Goal: Information Seeking & Learning: Learn about a topic

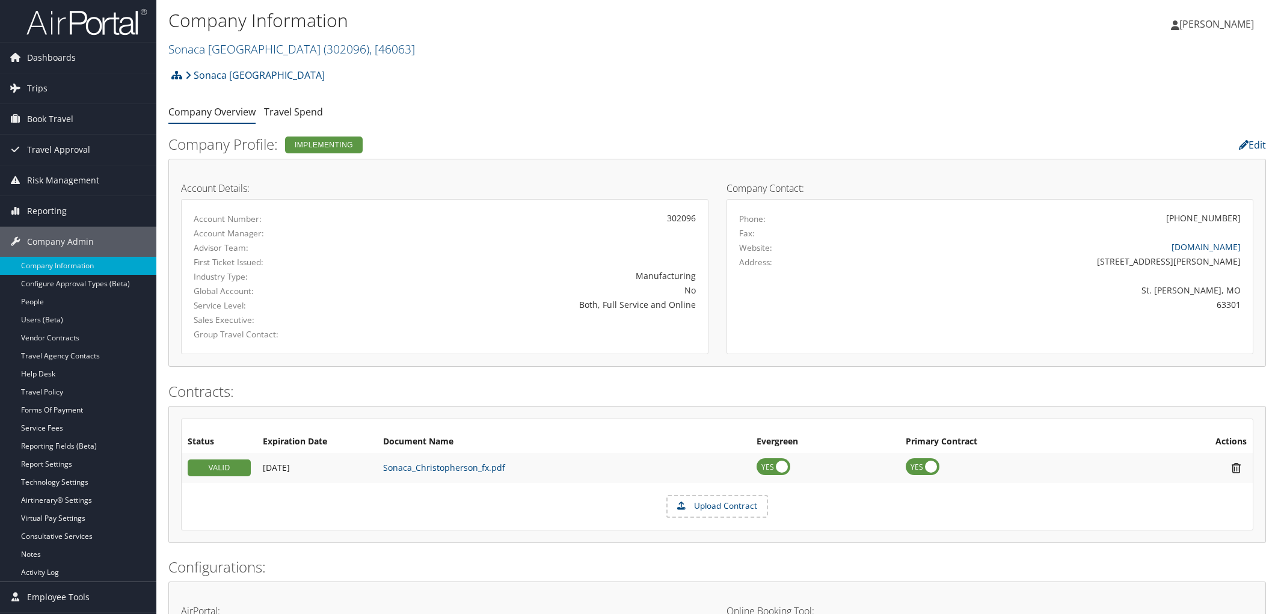
scroll to position [67, 0]
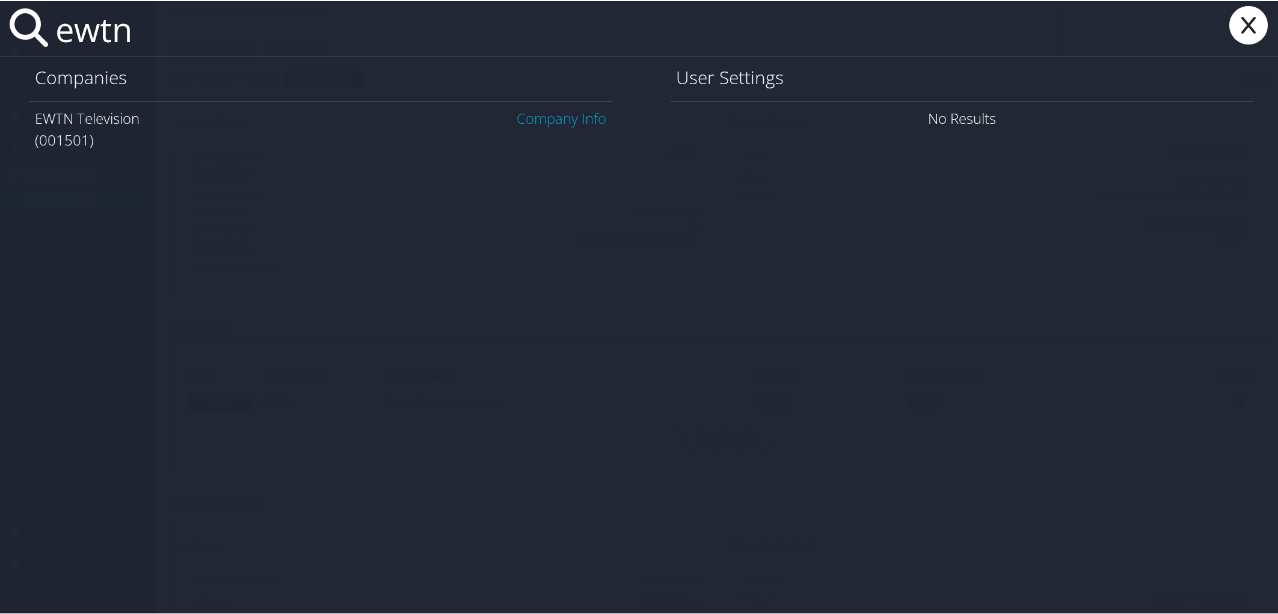
type input "ewtn"
click at [534, 126] on link "Company Info" at bounding box center [562, 117] width 90 height 20
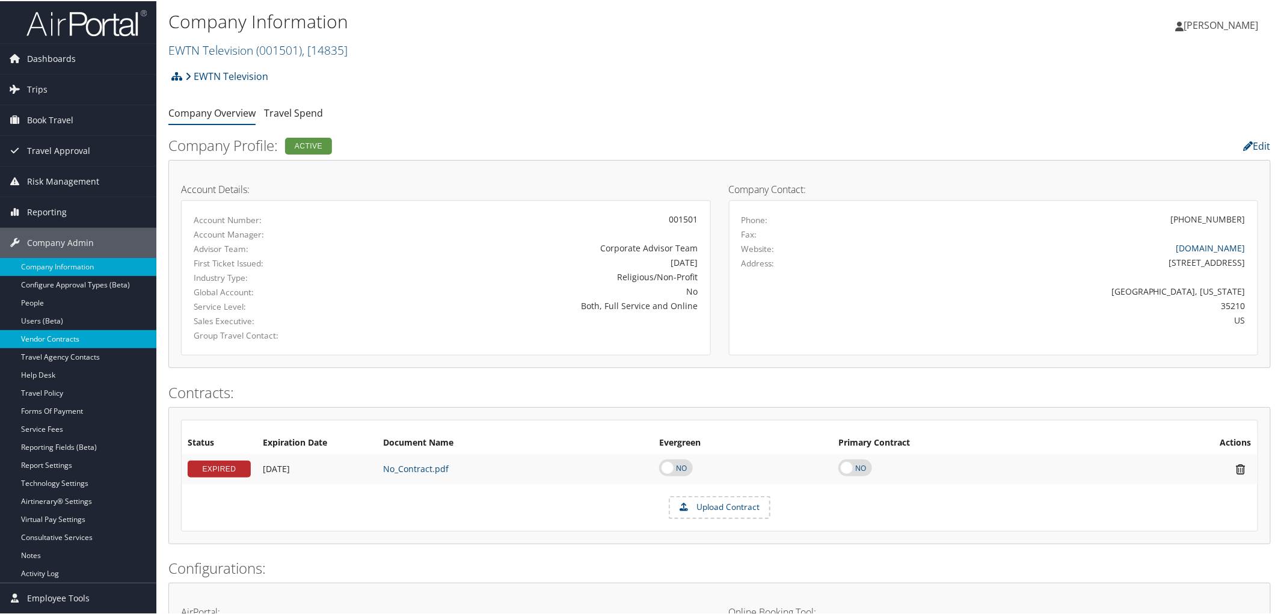
click at [52, 344] on link "Vendor Contracts" at bounding box center [78, 338] width 156 height 18
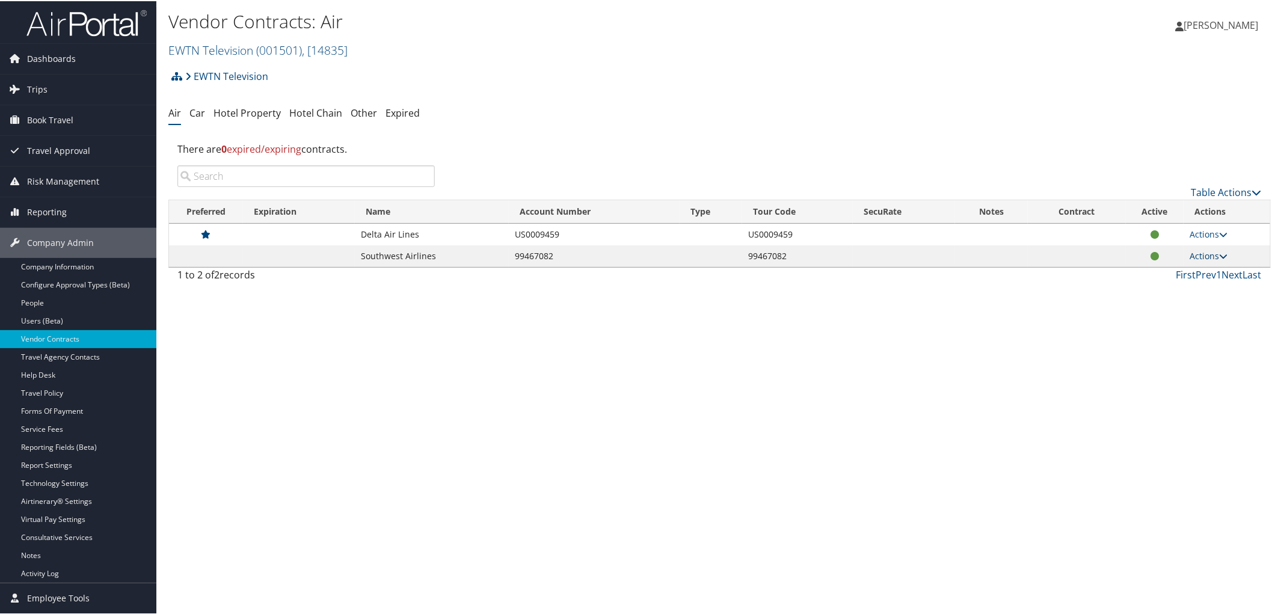
click at [1210, 253] on link "Actions" at bounding box center [1209, 254] width 38 height 11
click at [1190, 271] on link "View Contracts" at bounding box center [1181, 272] width 80 height 20
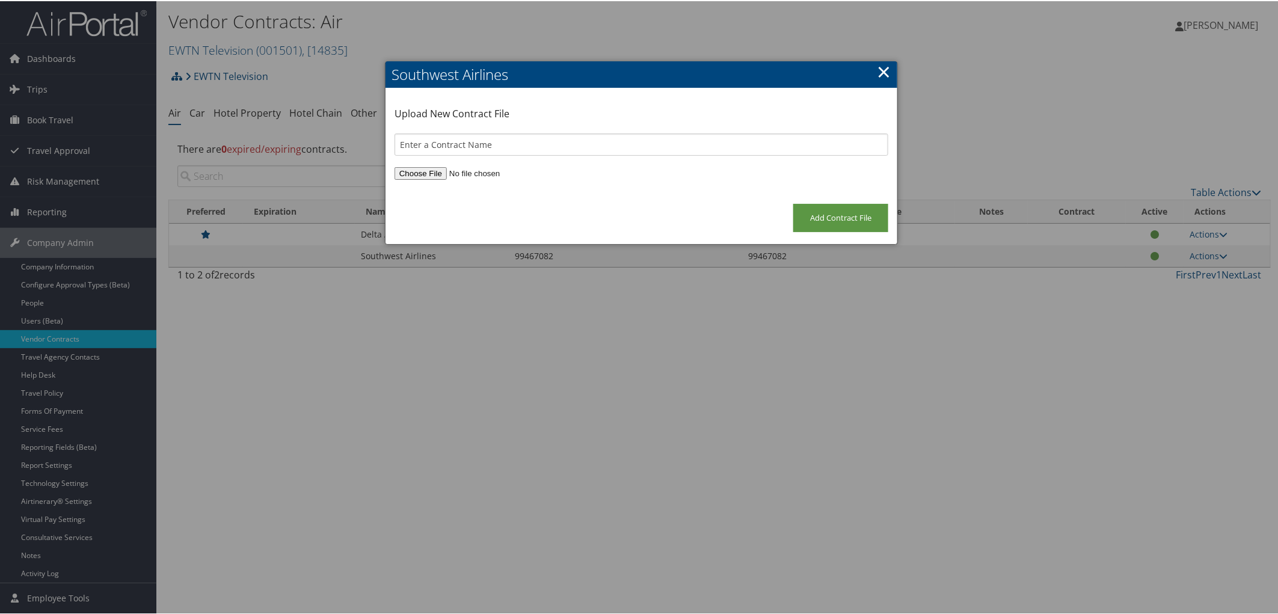
click at [879, 76] on link "×" at bounding box center [884, 70] width 14 height 24
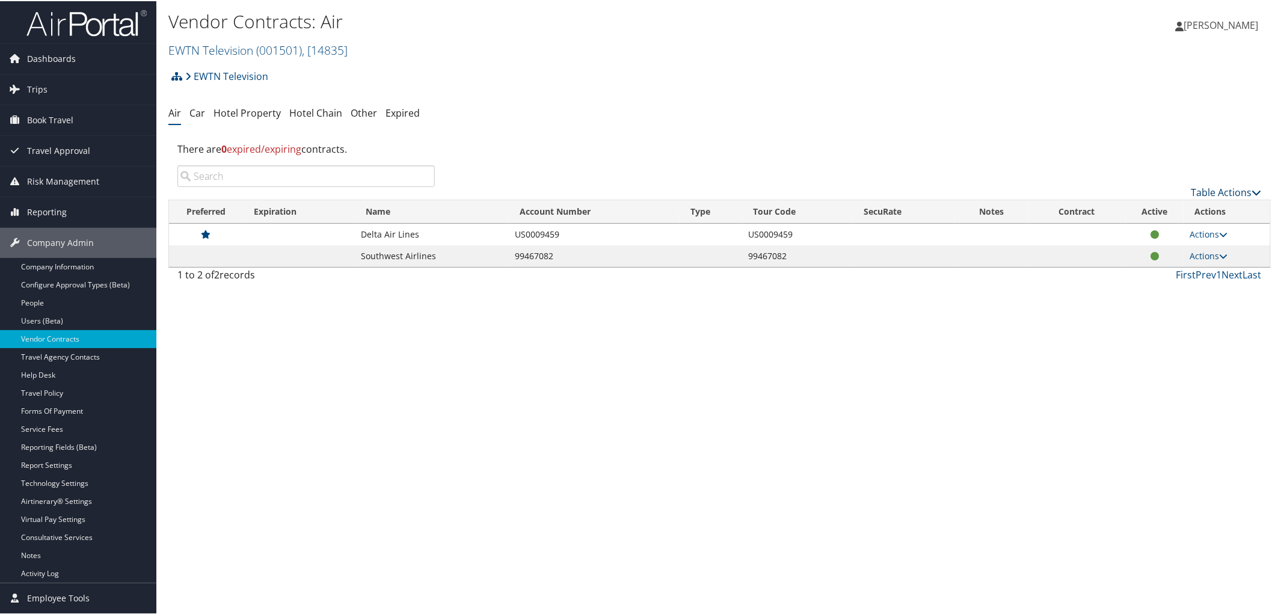
click at [1202, 186] on link "Table Actions" at bounding box center [1226, 191] width 70 height 13
click at [1160, 233] on link "Download Report" at bounding box center [1187, 230] width 158 height 20
click at [205, 46] on link "EWTN Television ( 001501 ) , [ 14835 ]" at bounding box center [257, 49] width 179 height 16
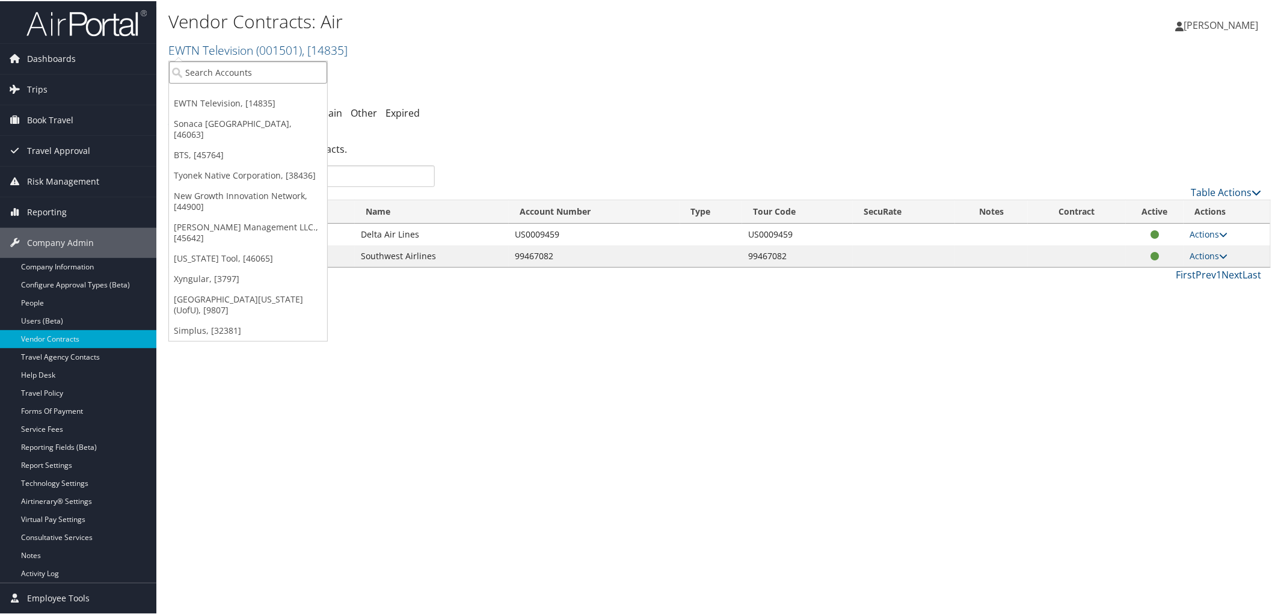
click at [202, 70] on input "search" at bounding box center [248, 71] width 158 height 22
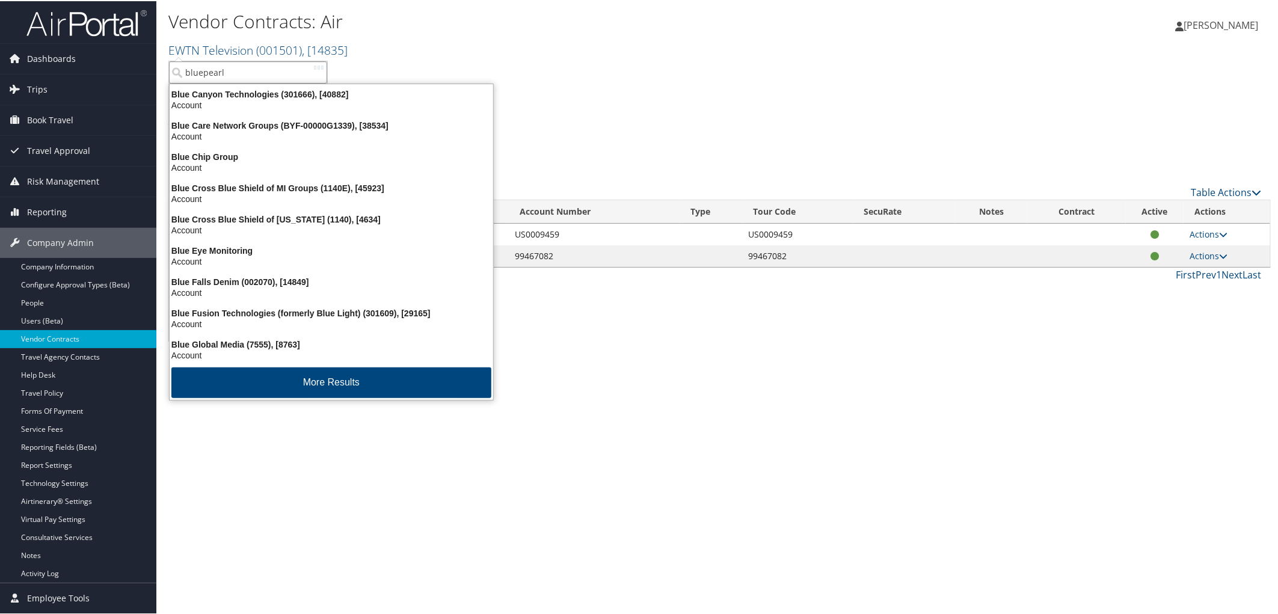
type input "bluepearl"
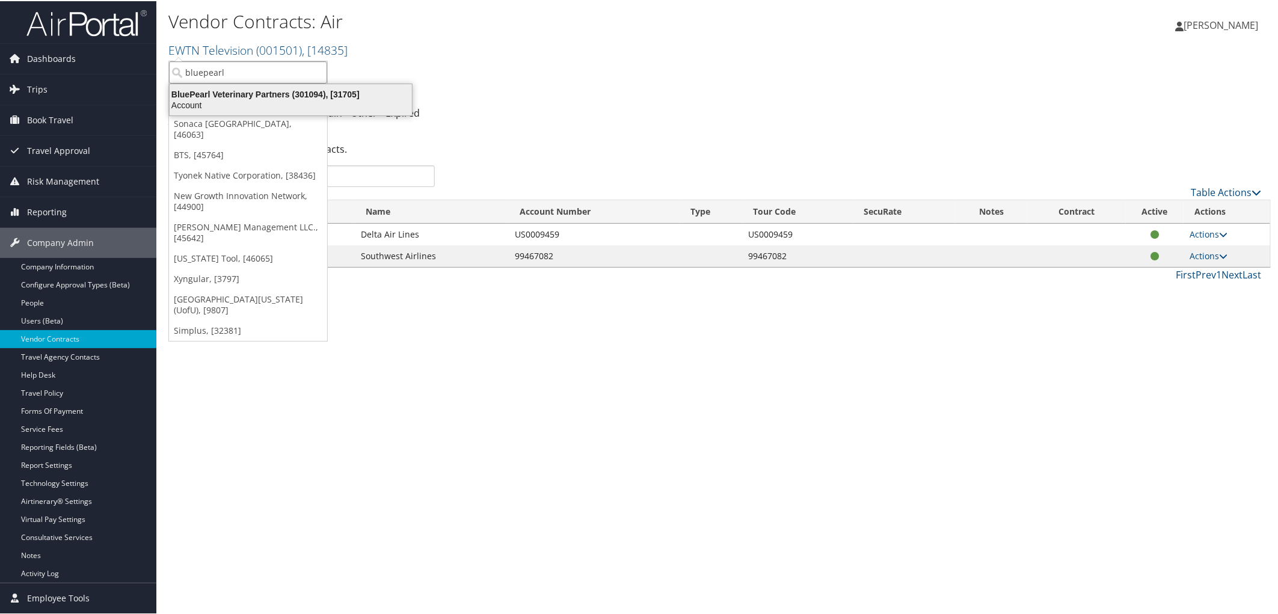
click at [205, 91] on div "BluePearl Veterinary Partners (301094), [31705]" at bounding box center [290, 93] width 257 height 11
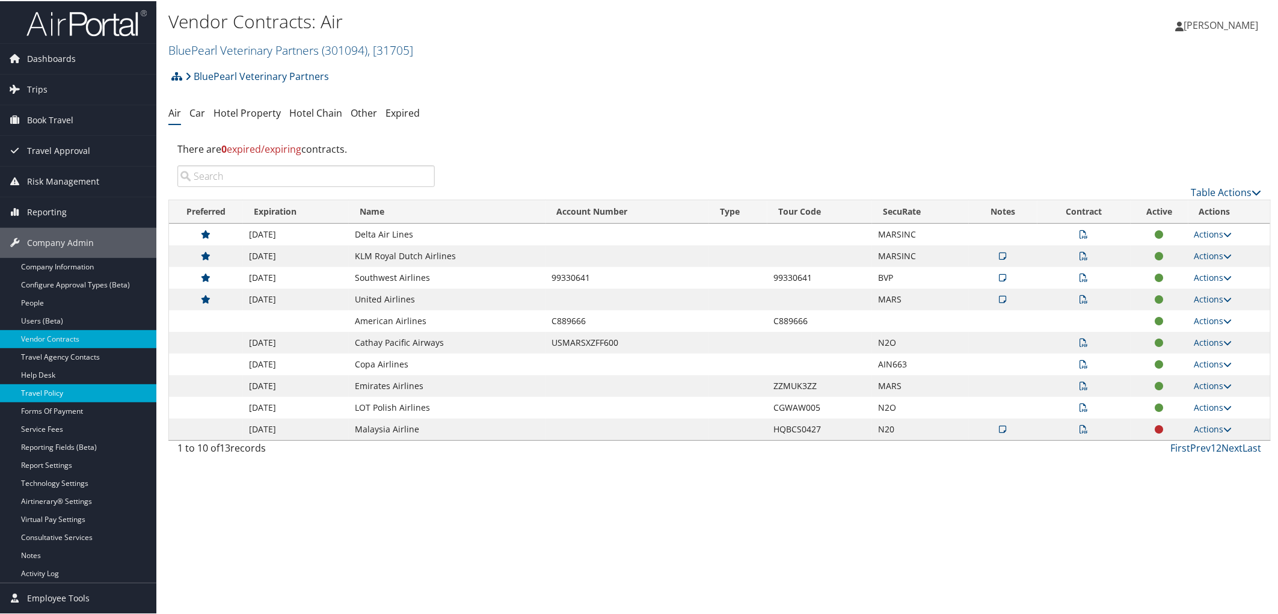
click at [54, 401] on link "Travel Policy" at bounding box center [78, 392] width 156 height 18
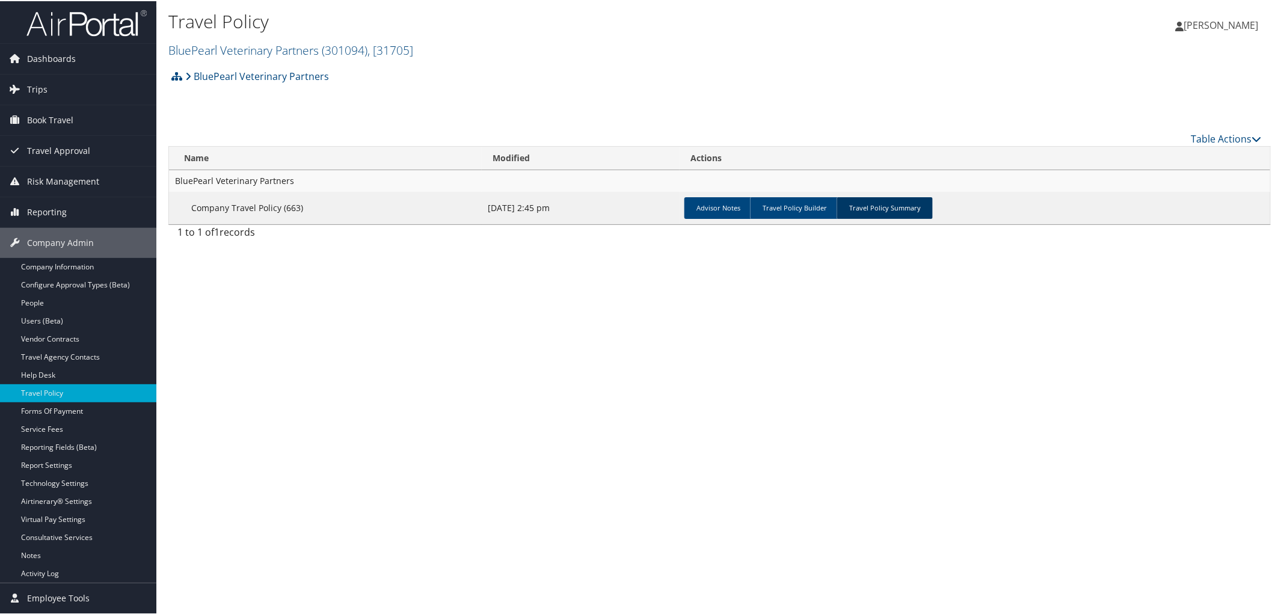
click at [885, 200] on link "Travel Policy Summary" at bounding box center [885, 207] width 96 height 22
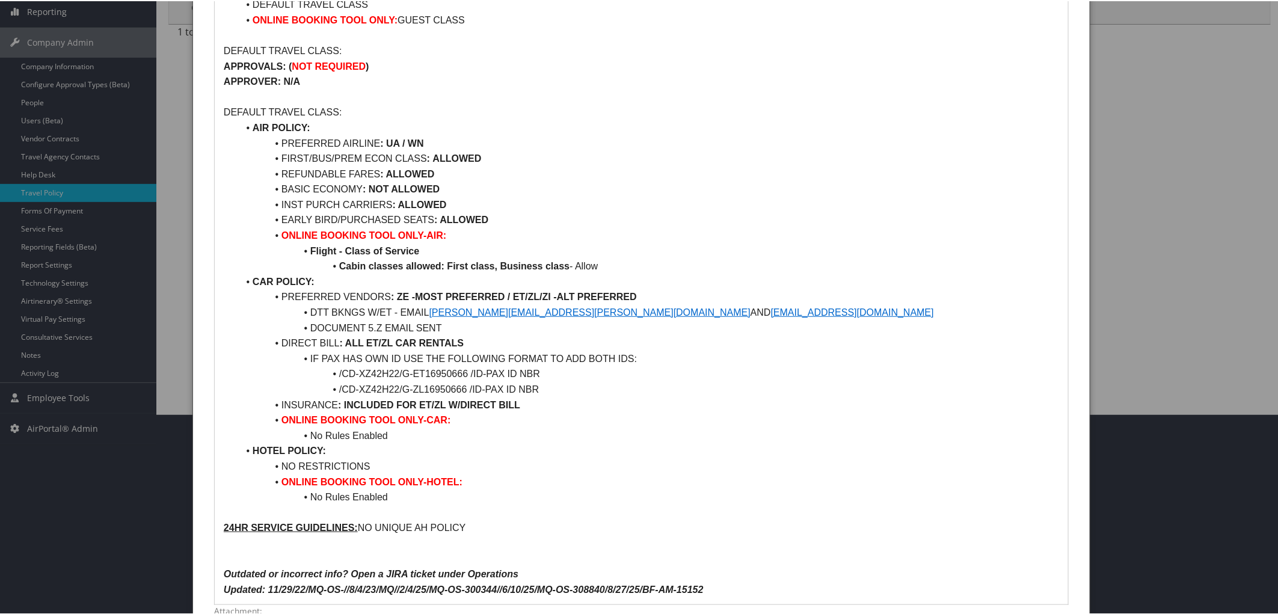
scroll to position [134, 0]
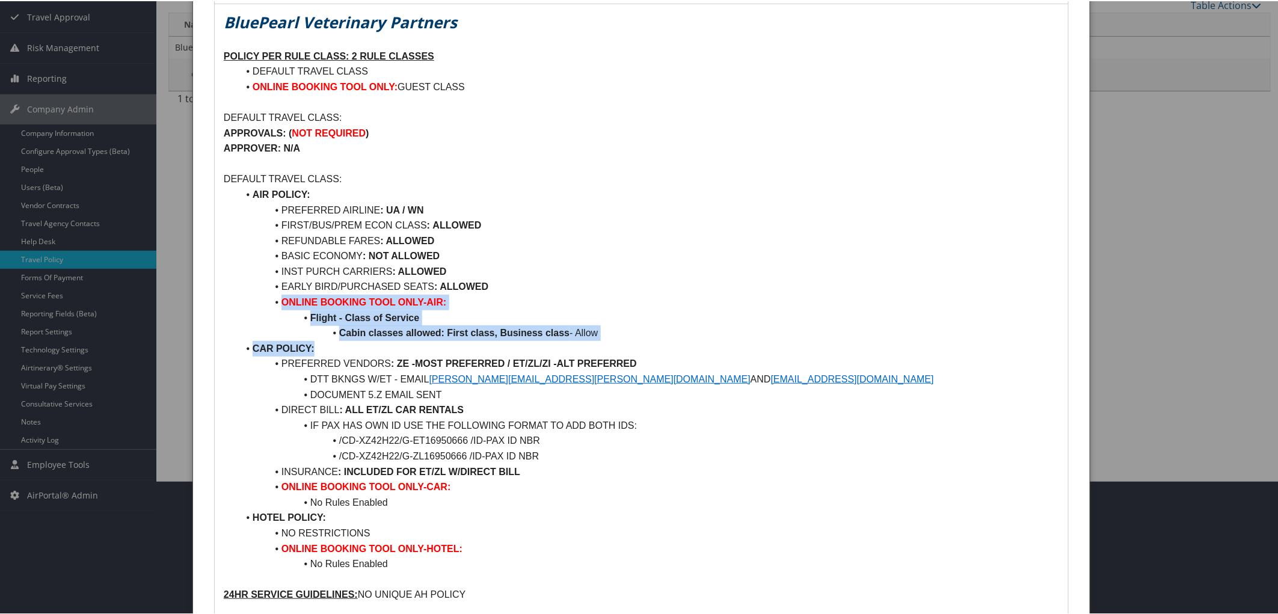
drag, startPoint x: 269, startPoint y: 307, endPoint x: 630, endPoint y: 345, distance: 363.5
click at [630, 345] on ul "AIR POLICY: PREFERRED AIRLINE : UA / WN FIRST/BUS/PREM ECON CLASS : ALLOWED REF…" at bounding box center [641, 378] width 835 height 385
click at [638, 333] on li "Cabin classes allowed: First class, Business class - Allow" at bounding box center [648, 332] width 821 height 16
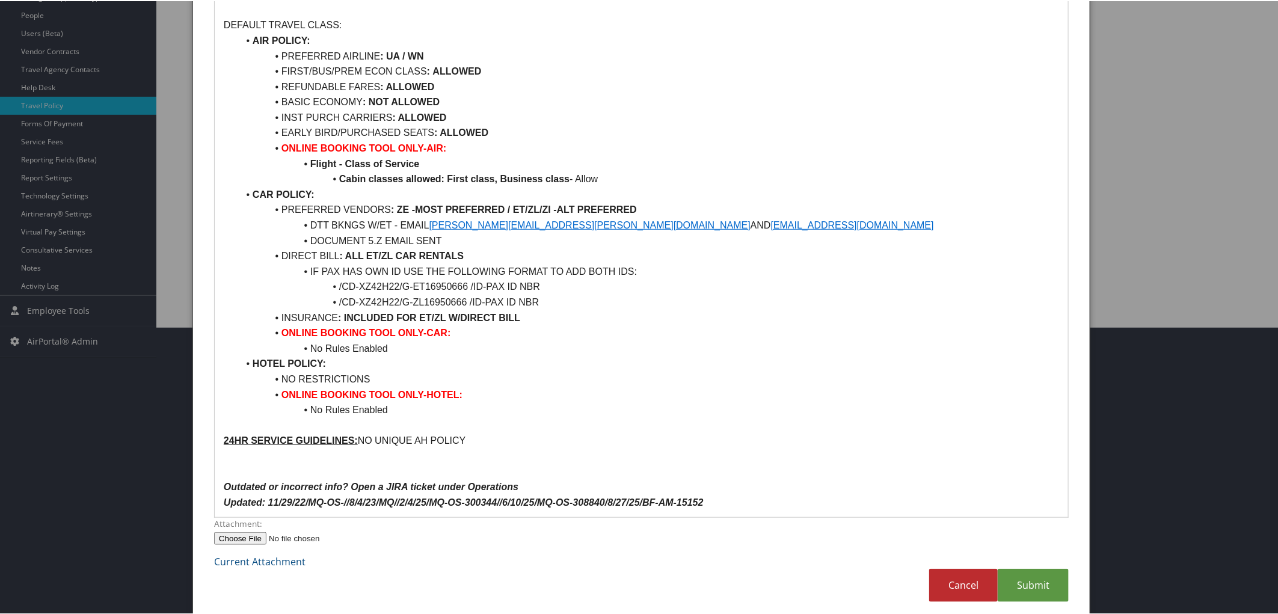
scroll to position [298, 0]
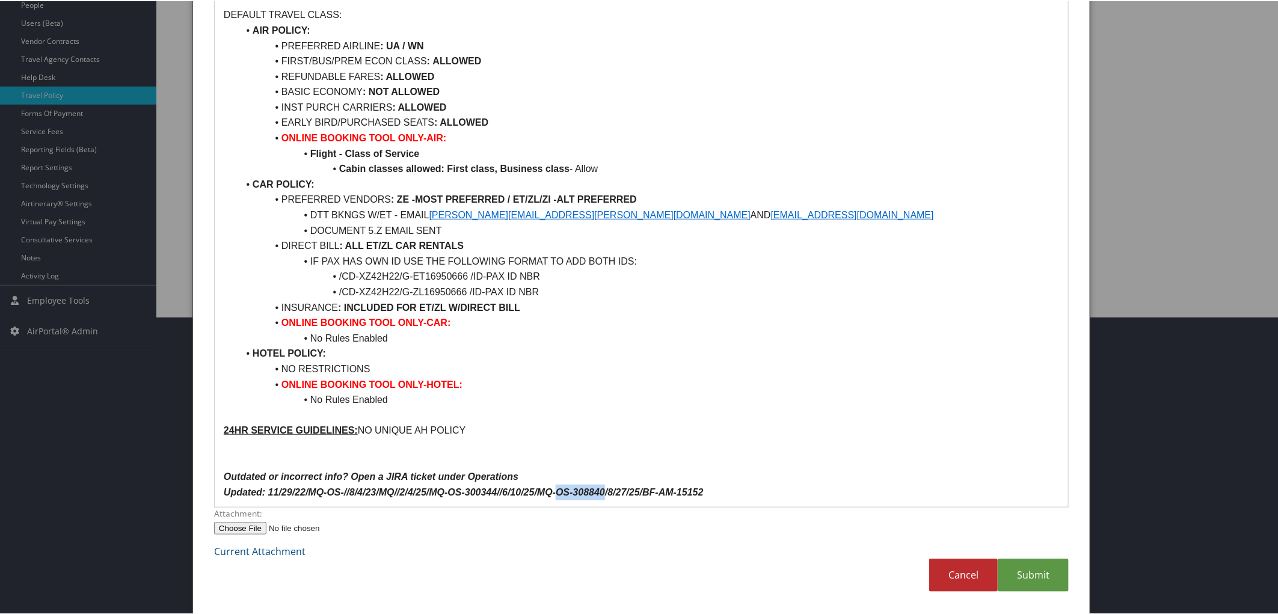
drag, startPoint x: 555, startPoint y: 493, endPoint x: 603, endPoint y: 493, distance: 48.7
click at [603, 493] on em "Updated: 11/29/22/MQ-OS-//8/4/23/MQ//2/4/25/MQ-OS-300344//6/10/25/MQ-OS-308840/…" at bounding box center [464, 491] width 480 height 10
copy em "OS-308840"
drag, startPoint x: 448, startPoint y: 492, endPoint x: 495, endPoint y: 494, distance: 46.9
click at [495, 494] on em "Updated: 11/29/22/MQ-OS-//8/4/23/MQ//2/4/25/MQ-OS-300344//6/10/25/MQ-OS-308840/…" at bounding box center [464, 491] width 480 height 10
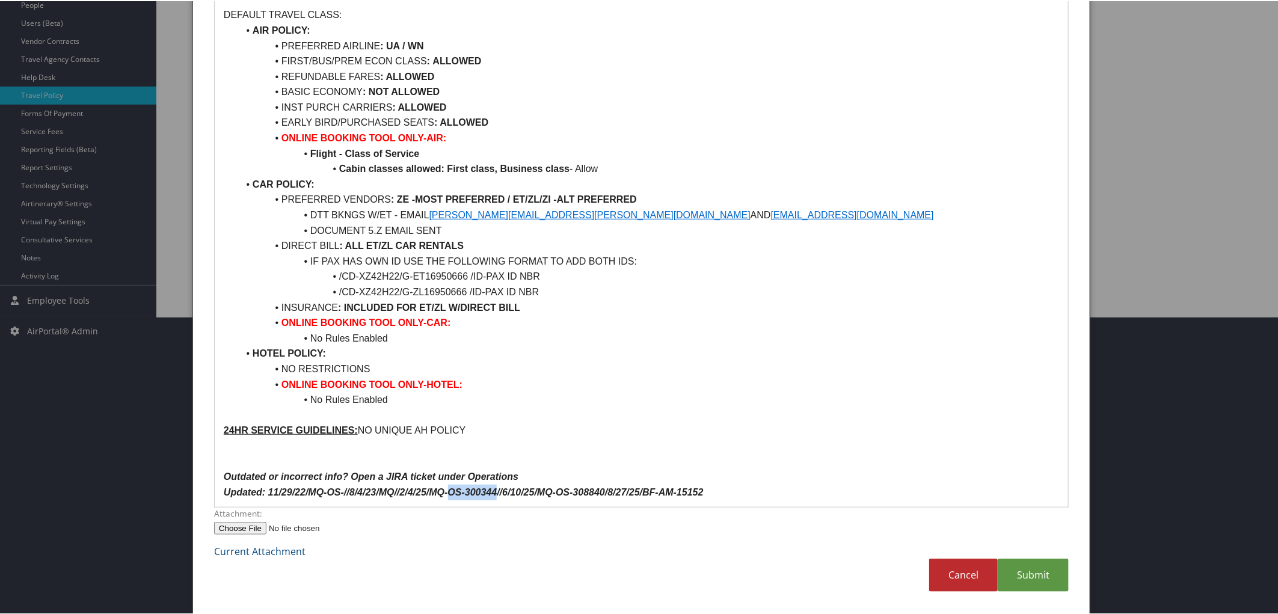
copy em "OS-300344"
